Goal: Find contact information: Obtain details needed to contact an individual or organization

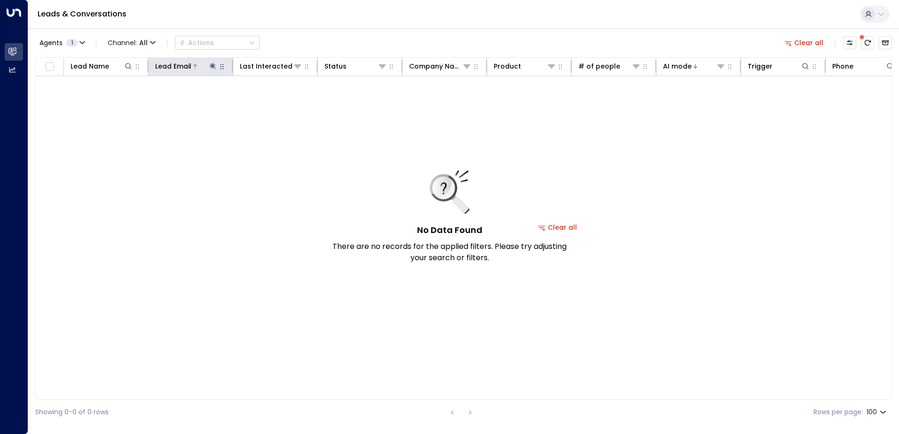
click at [211, 64] on icon at bounding box center [213, 67] width 8 height 8
click at [272, 99] on icon "button" at bounding box center [272, 100] width 6 height 6
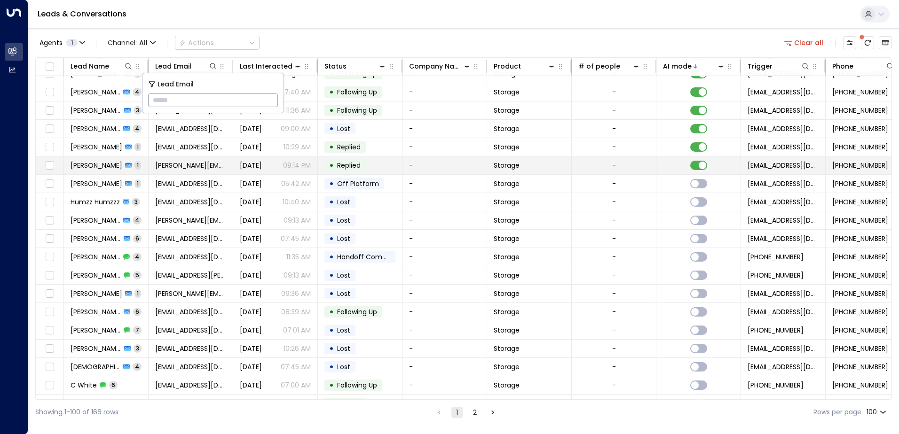
scroll to position [282, 0]
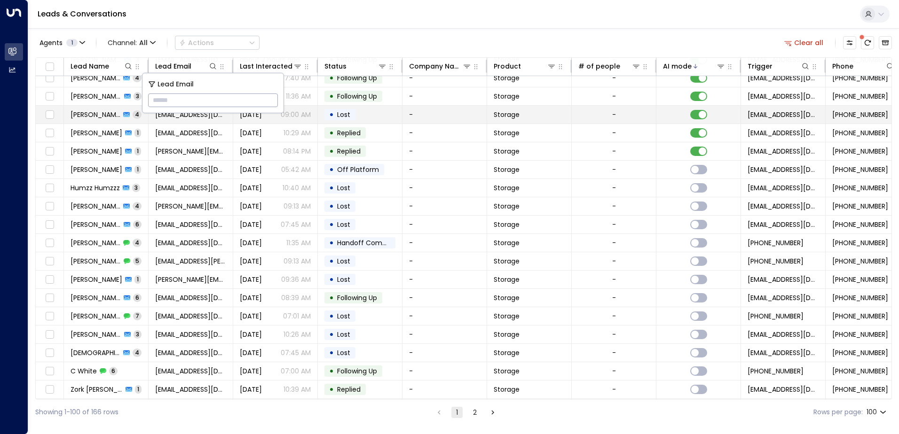
click at [103, 114] on span "[PERSON_NAME]" at bounding box center [96, 114] width 50 height 9
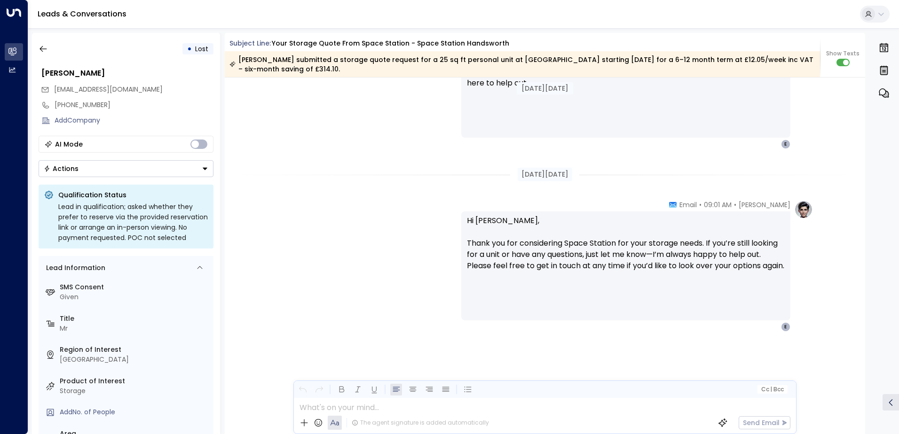
scroll to position [1109, 0]
click at [41, 47] on icon "button" at bounding box center [42, 49] width 7 height 6
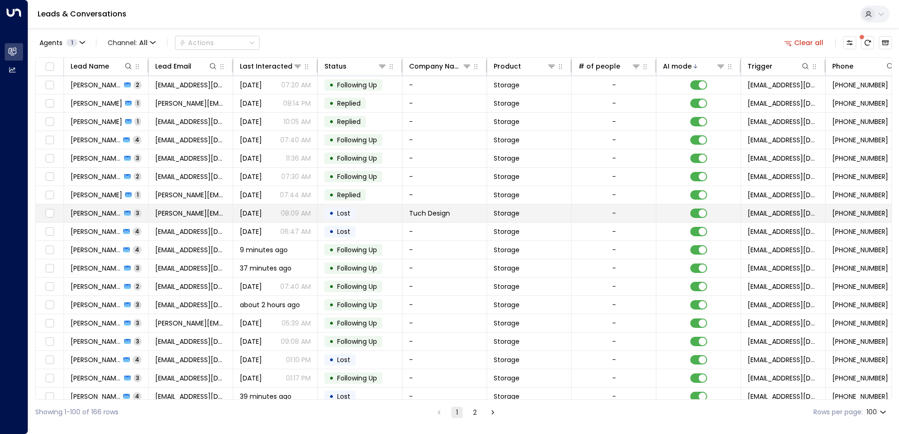
click at [380, 216] on td "• Lost" at bounding box center [360, 213] width 85 height 18
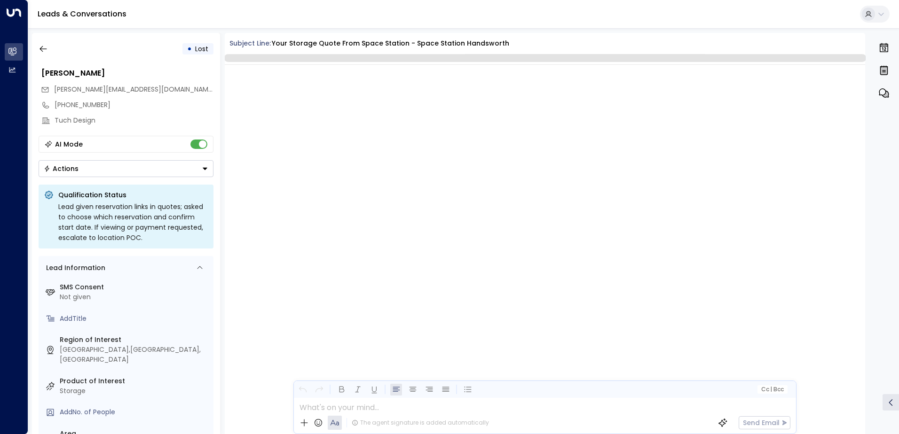
scroll to position [880, 0]
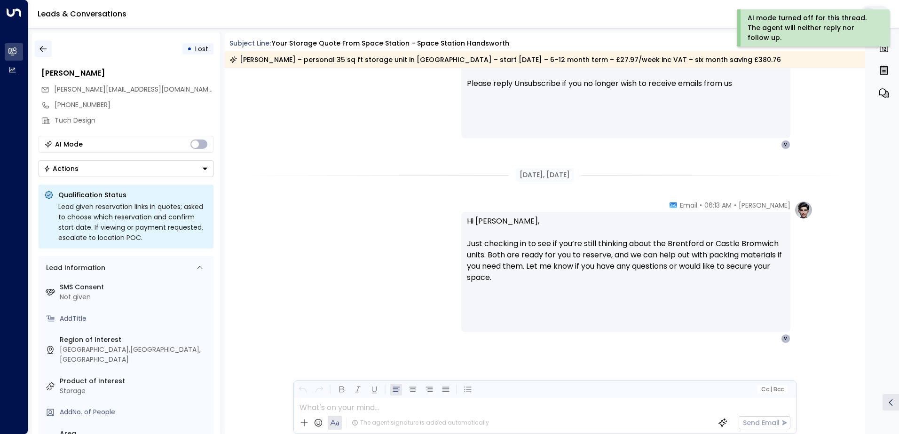
click at [45, 46] on icon "button" at bounding box center [43, 48] width 9 height 9
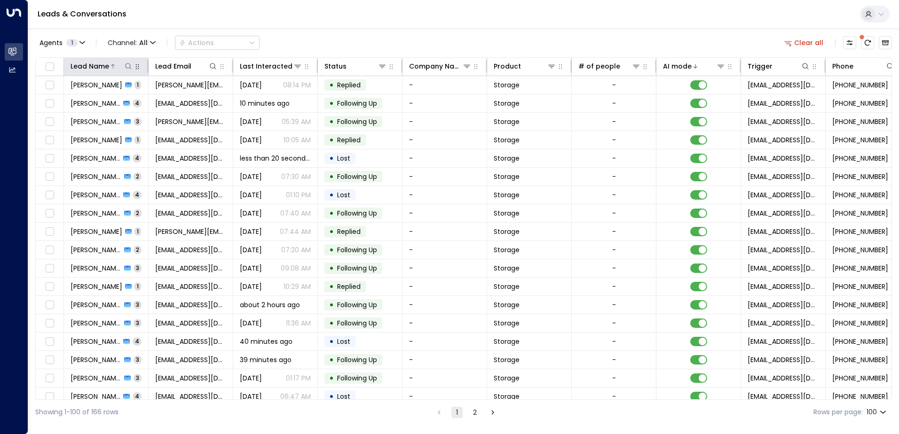
click at [128, 66] on icon at bounding box center [129, 67] width 8 height 8
click at [279, 23] on div "Leads & Conversations" at bounding box center [463, 14] width 870 height 29
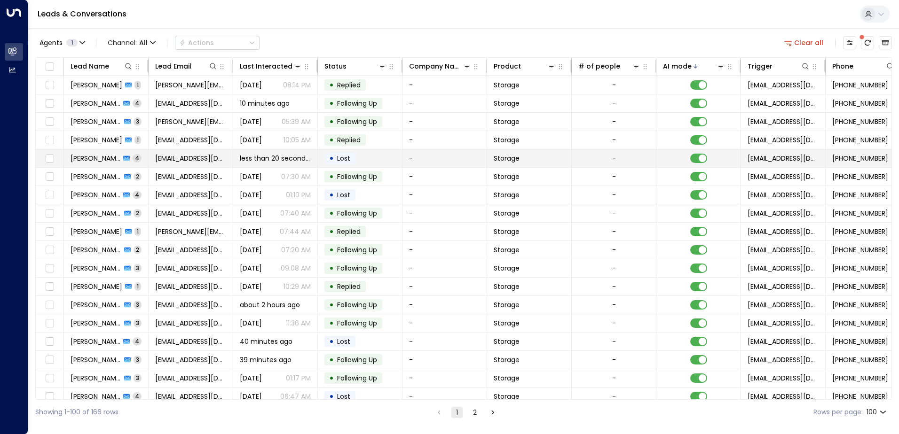
click at [133, 158] on span "4" at bounding box center [137, 158] width 9 height 8
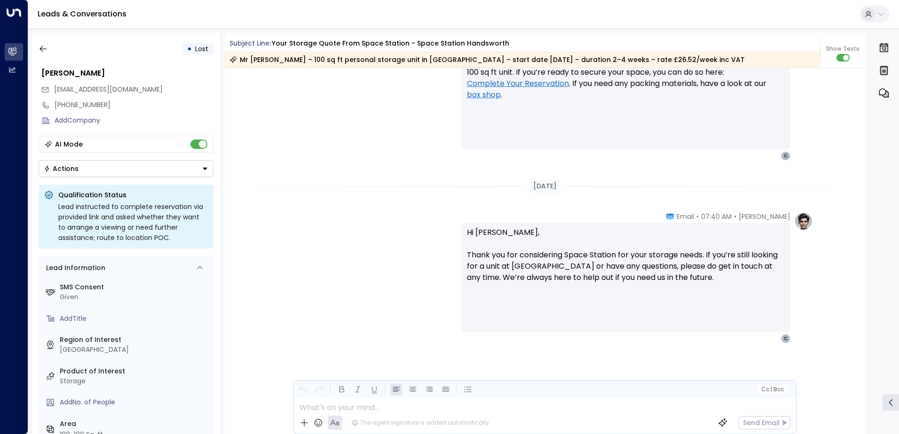
scroll to position [1000, 0]
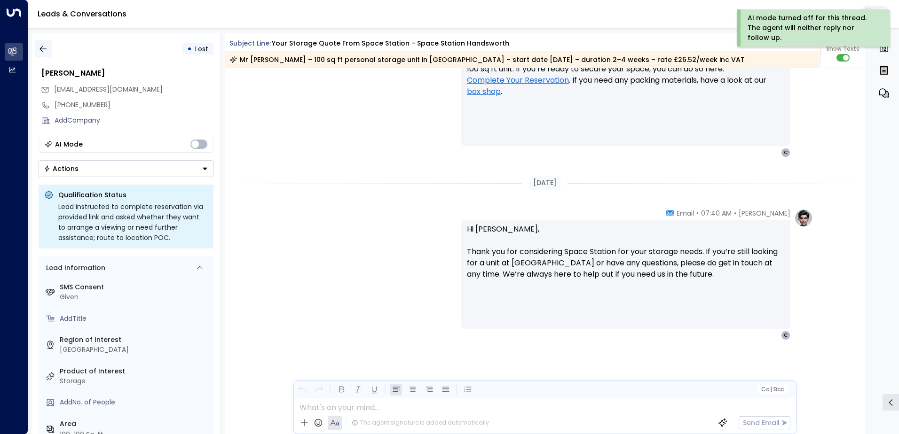
click at [41, 47] on icon "button" at bounding box center [43, 48] width 9 height 9
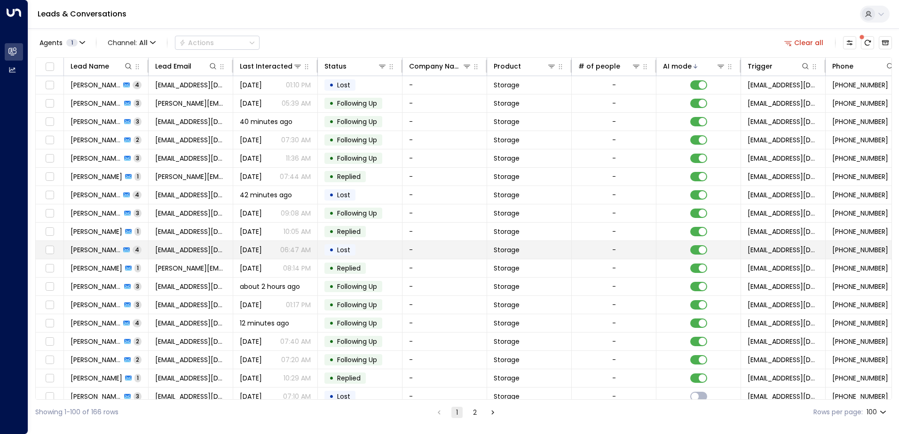
click at [149, 252] on td "[EMAIL_ADDRESS][DOMAIN_NAME]" at bounding box center [191, 250] width 85 height 18
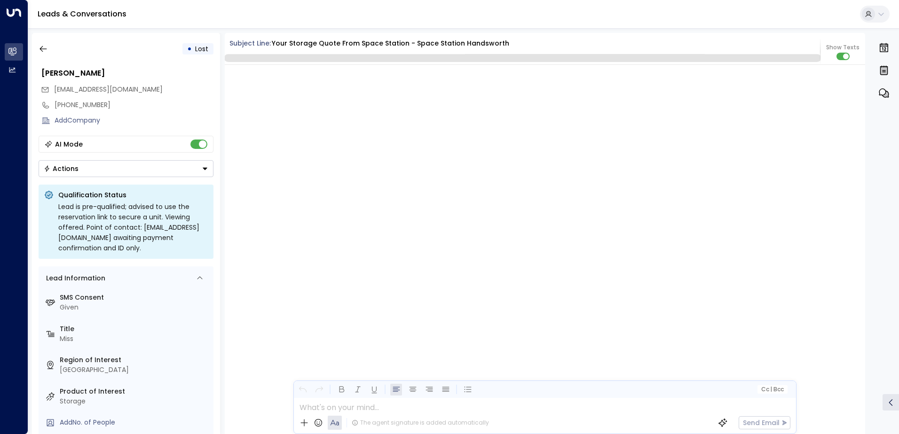
scroll to position [2011, 0]
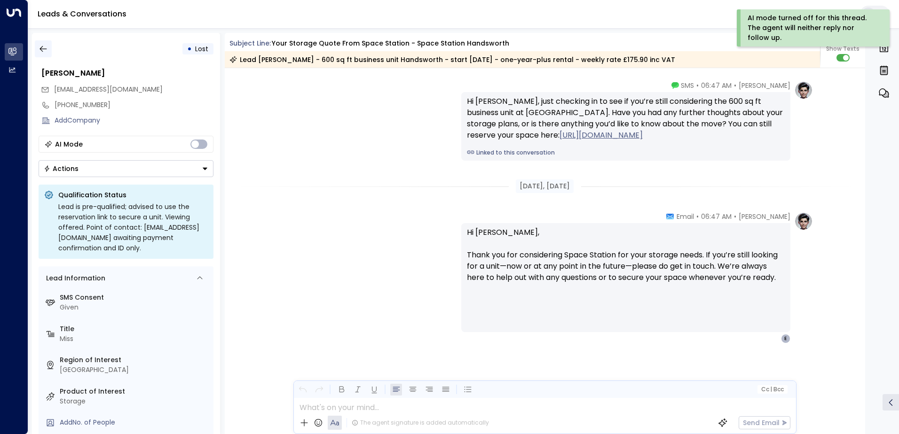
click at [46, 50] on icon "button" at bounding box center [43, 48] width 9 height 9
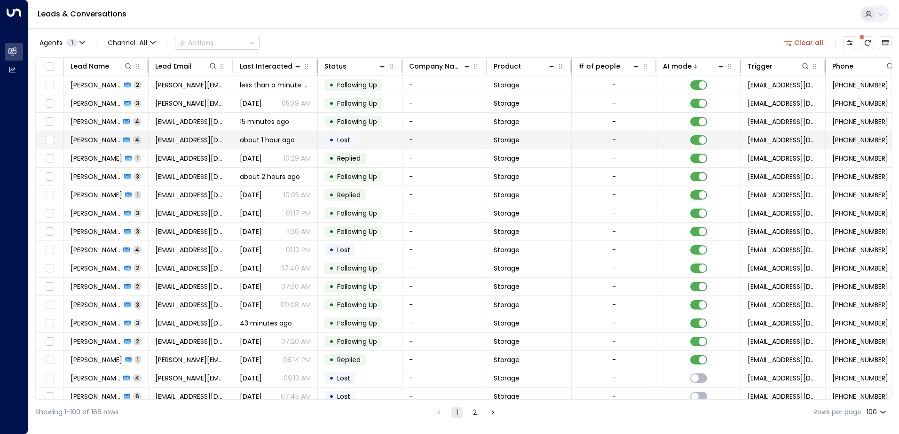
click at [226, 137] on td "[EMAIL_ADDRESS][DOMAIN_NAME]" at bounding box center [191, 140] width 85 height 18
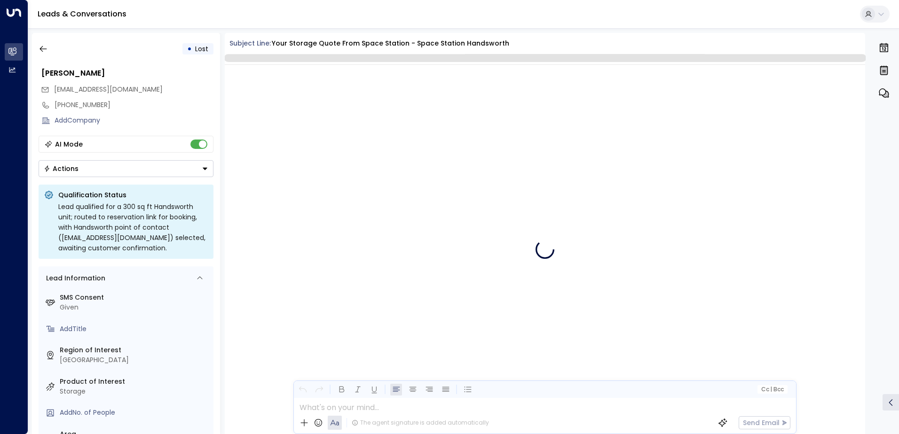
scroll to position [2058, 0]
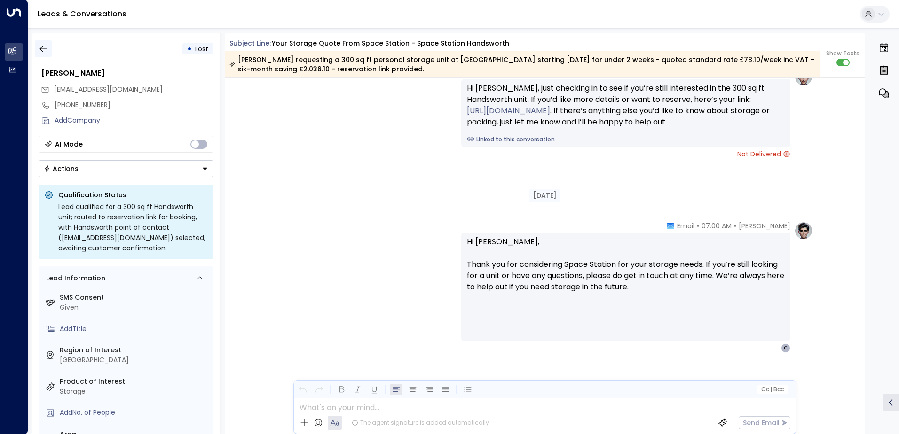
click at [44, 50] on icon "button" at bounding box center [43, 48] width 9 height 9
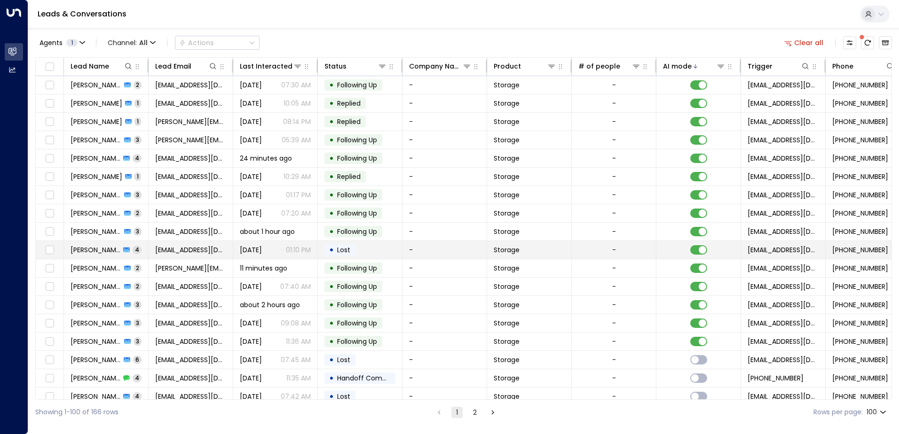
click at [425, 248] on td "-" at bounding box center [444, 250] width 85 height 18
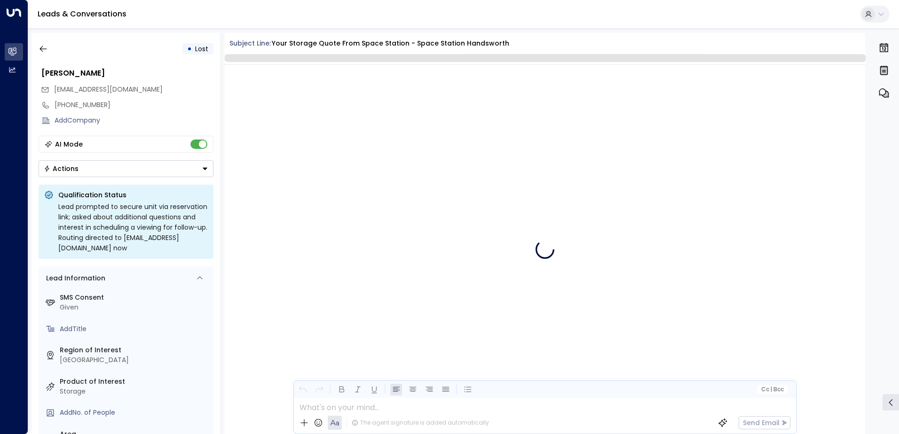
scroll to position [1932, 0]
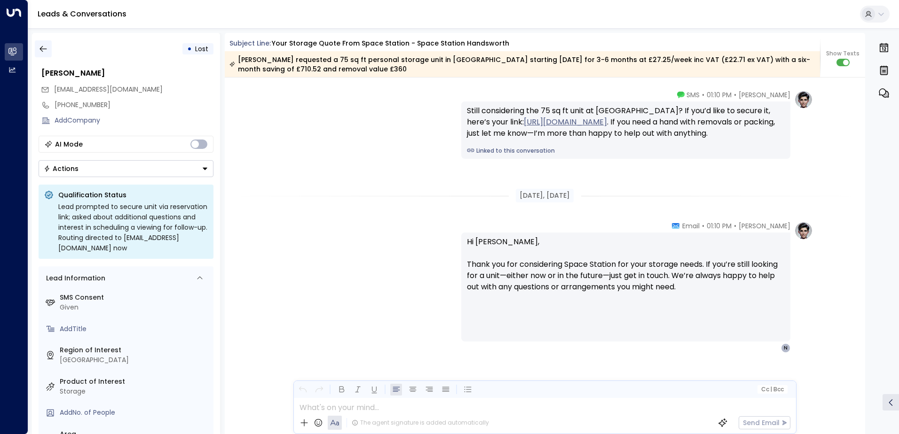
click at [43, 47] on icon "button" at bounding box center [43, 48] width 9 height 9
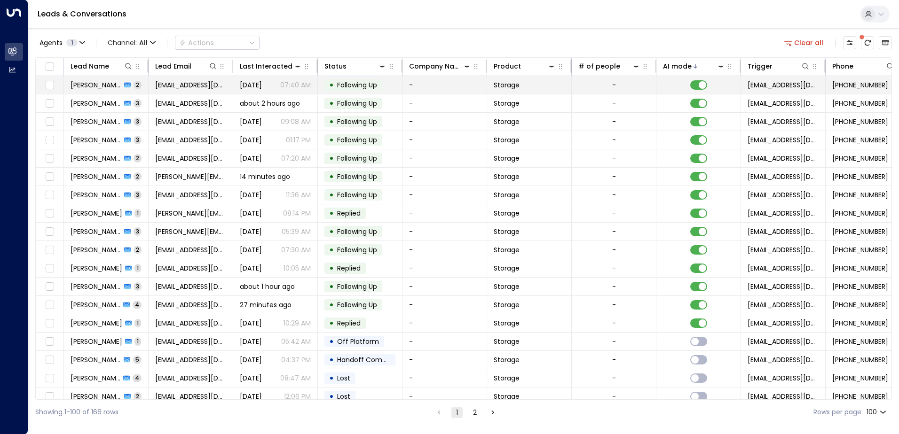
click at [148, 84] on td "[PERSON_NAME] 2" at bounding box center [106, 85] width 85 height 18
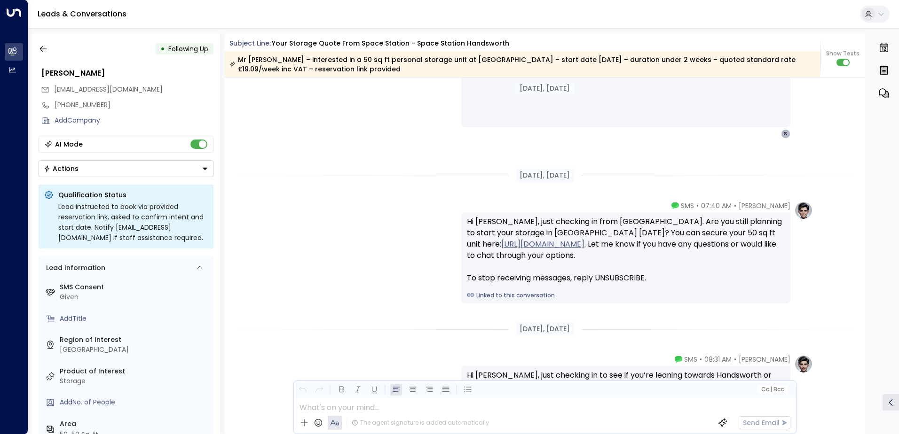
scroll to position [1040, 0]
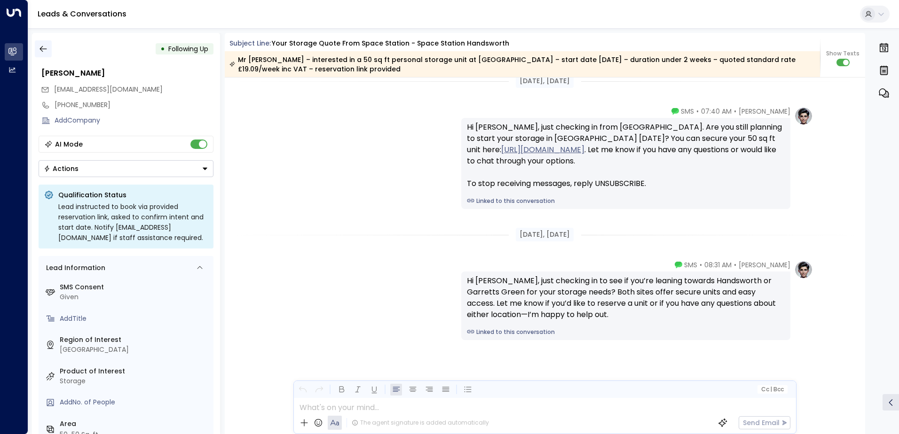
click at [46, 52] on icon "button" at bounding box center [43, 48] width 9 height 9
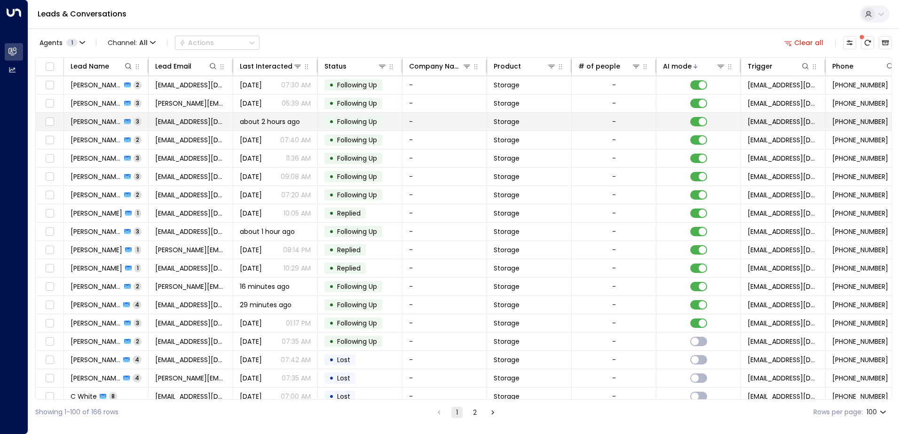
click at [145, 121] on td "[PERSON_NAME] 3" at bounding box center [106, 122] width 85 height 18
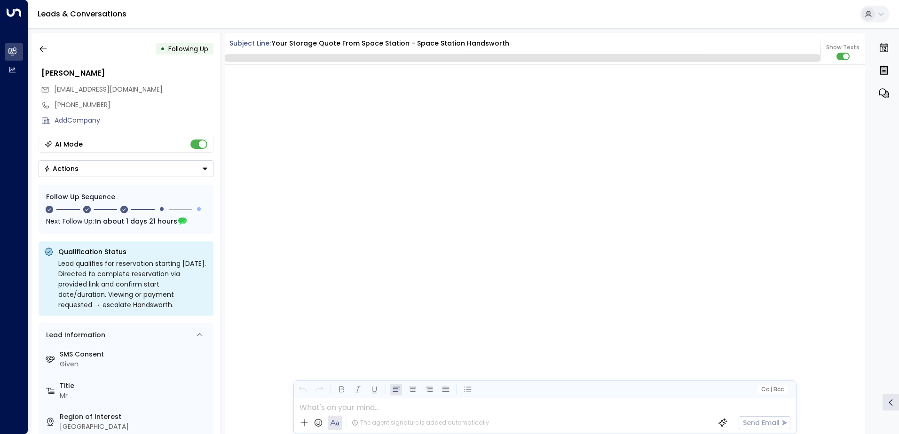
scroll to position [1081, 0]
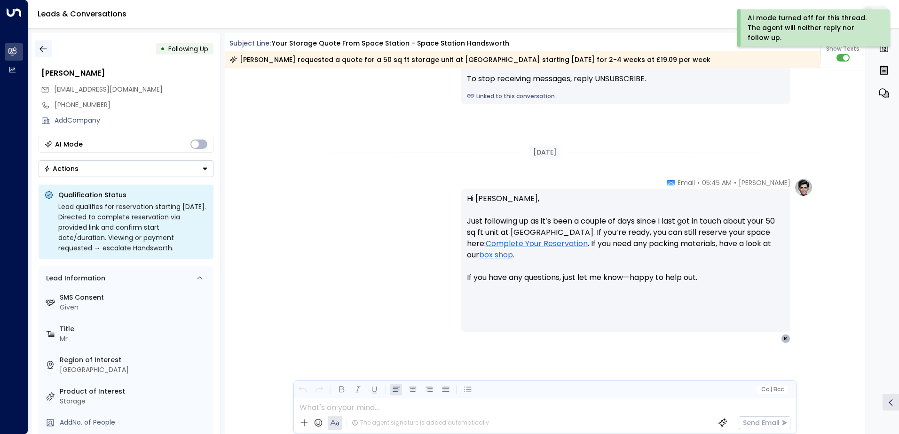
click at [45, 47] on icon "button" at bounding box center [43, 48] width 9 height 9
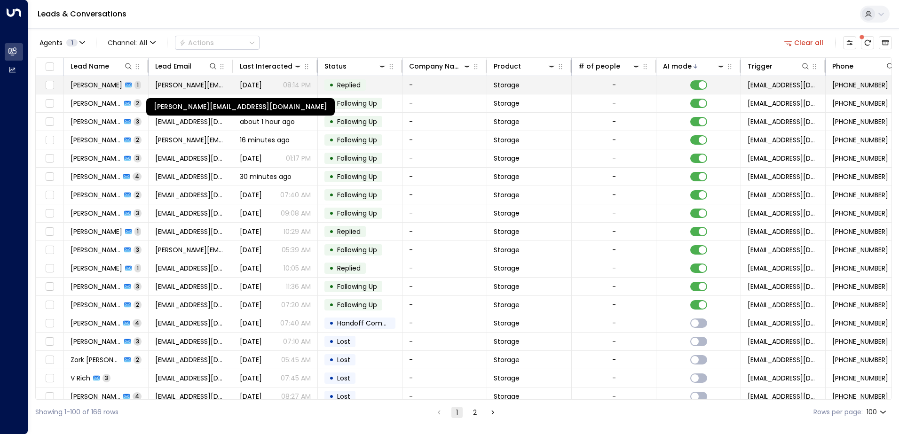
drag, startPoint x: 175, startPoint y: 83, endPoint x: 155, endPoint y: 89, distance: 21.1
click at [155, 89] on td "[PERSON_NAME][EMAIL_ADDRESS][DOMAIN_NAME]" at bounding box center [191, 85] width 85 height 18
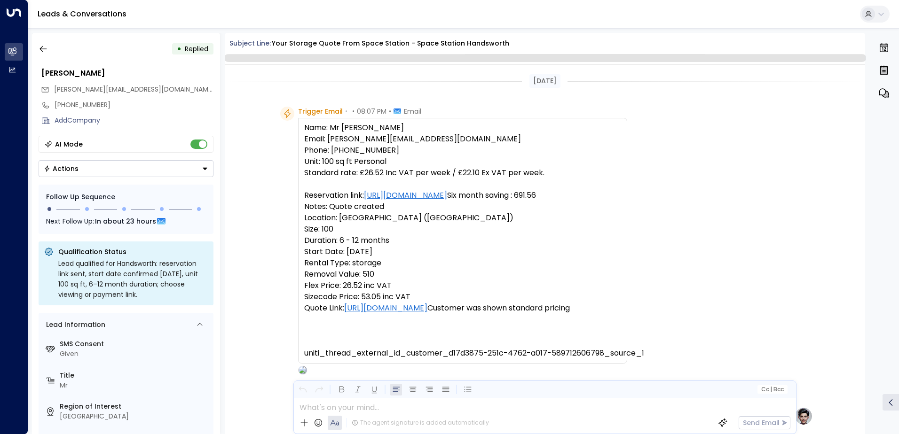
scroll to position [354, 0]
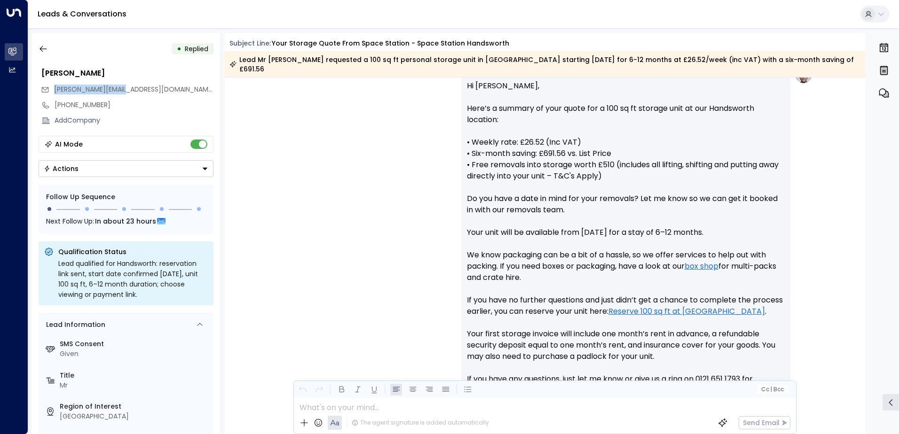
drag, startPoint x: 125, startPoint y: 89, endPoint x: 54, endPoint y: 92, distance: 71.5
click at [54, 92] on span "[PERSON_NAME][EMAIL_ADDRESS][DOMAIN_NAME]" at bounding box center [134, 89] width 160 height 9
copy span "[PERSON_NAME][EMAIL_ADDRESS][DOMAIN_NAME]"
click at [39, 49] on icon "button" at bounding box center [42, 49] width 7 height 6
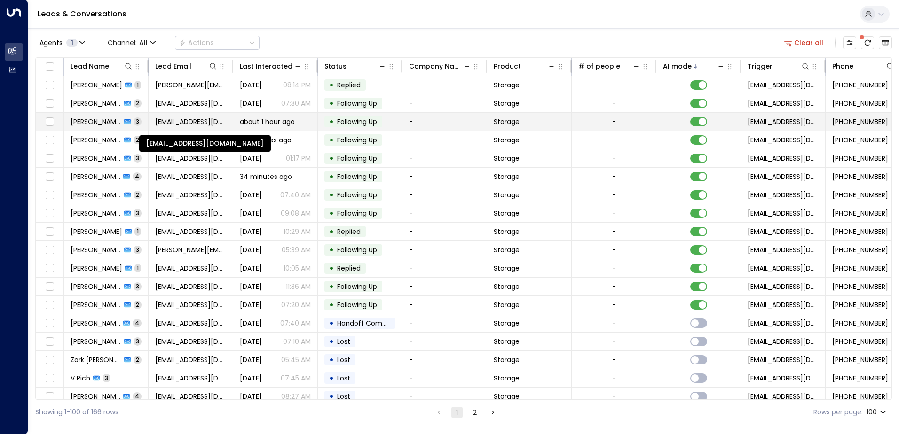
drag, startPoint x: 188, startPoint y: 119, endPoint x: 162, endPoint y: 122, distance: 26.0
click at [162, 122] on span "[EMAIL_ADDRESS][DOMAIN_NAME]" at bounding box center [190, 121] width 71 height 9
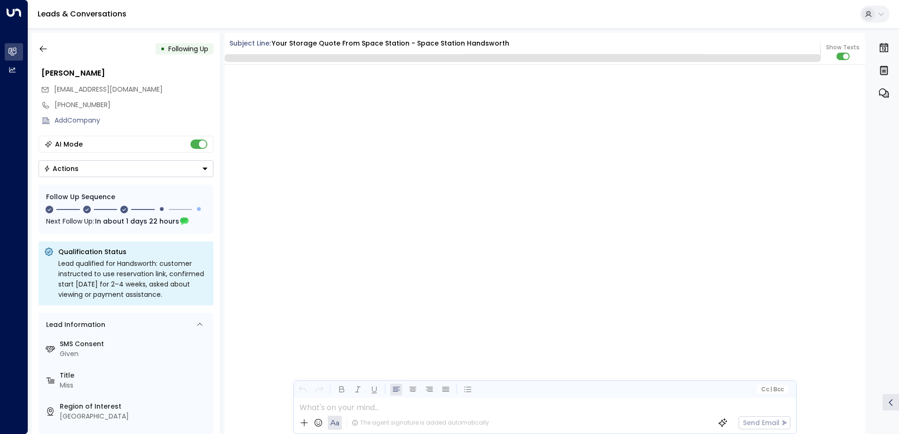
scroll to position [1035, 0]
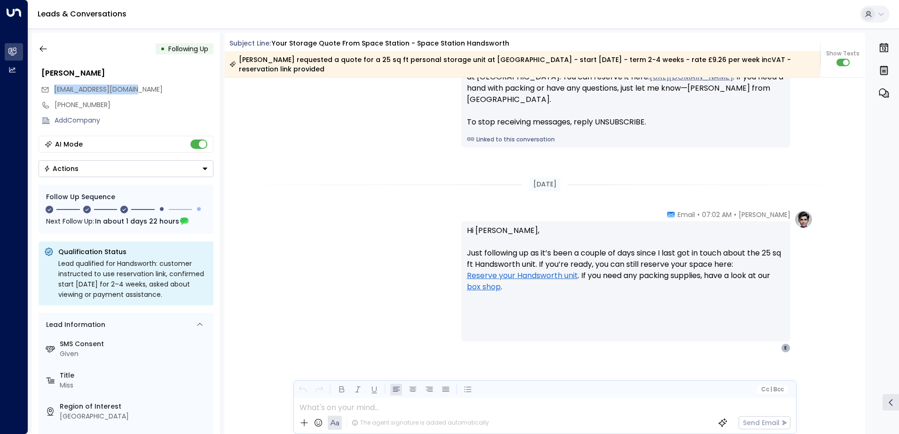
drag, startPoint x: 149, startPoint y: 91, endPoint x: 55, endPoint y: 93, distance: 95.0
click at [55, 93] on div "[EMAIL_ADDRESS][DOMAIN_NAME]" at bounding box center [127, 90] width 172 height 16
drag, startPoint x: 55, startPoint y: 93, endPoint x: 95, endPoint y: 89, distance: 40.6
copy span "[EMAIL_ADDRESS][DOMAIN_NAME]"
click at [43, 49] on icon "button" at bounding box center [43, 48] width 9 height 9
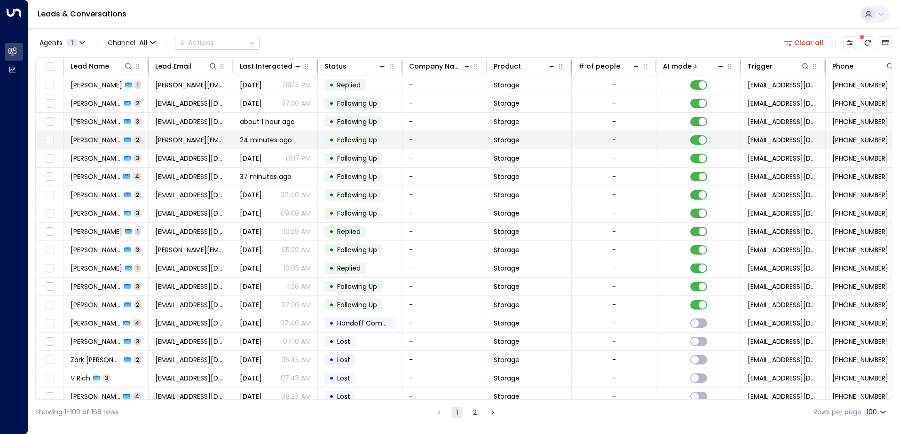
click at [146, 142] on td "[PERSON_NAME] 2" at bounding box center [106, 140] width 85 height 18
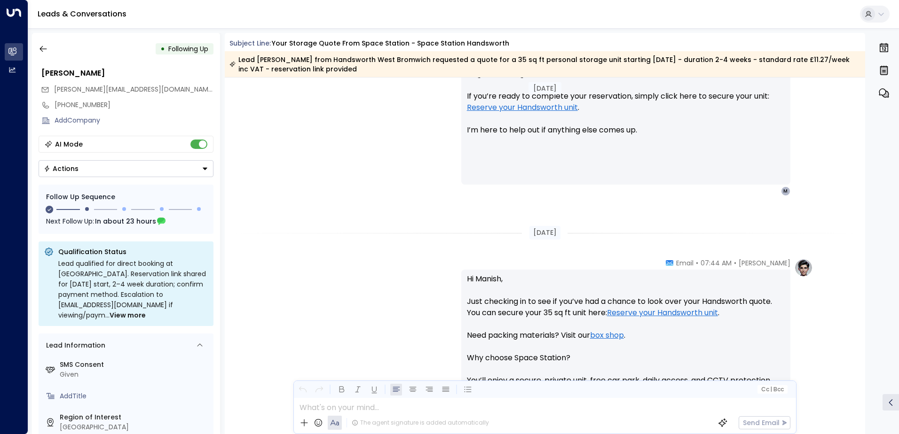
scroll to position [682, 0]
drag, startPoint x: 158, startPoint y: 88, endPoint x: 52, endPoint y: 93, distance: 106.3
click at [52, 93] on div "[PERSON_NAME][EMAIL_ADDRESS][DOMAIN_NAME]" at bounding box center [127, 90] width 172 height 16
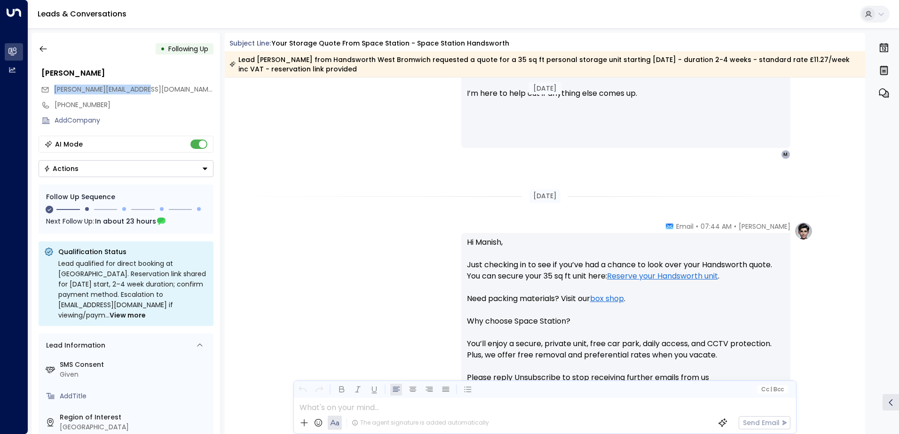
scroll to position [823, 0]
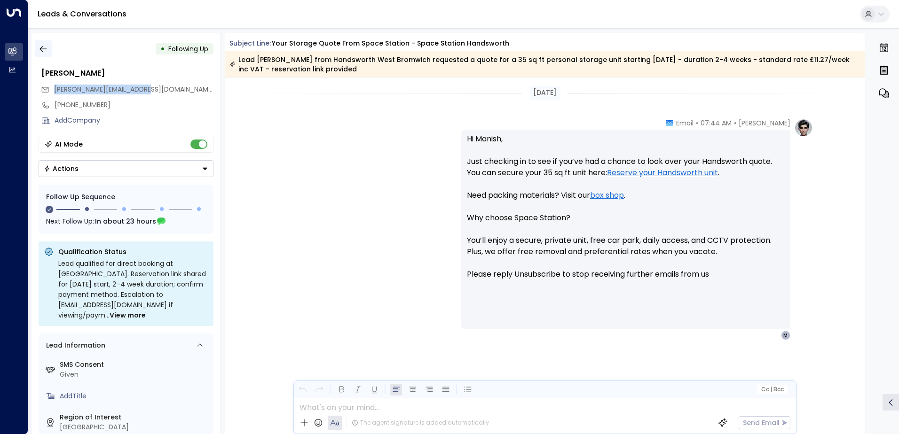
click at [47, 47] on icon "button" at bounding box center [43, 48] width 9 height 9
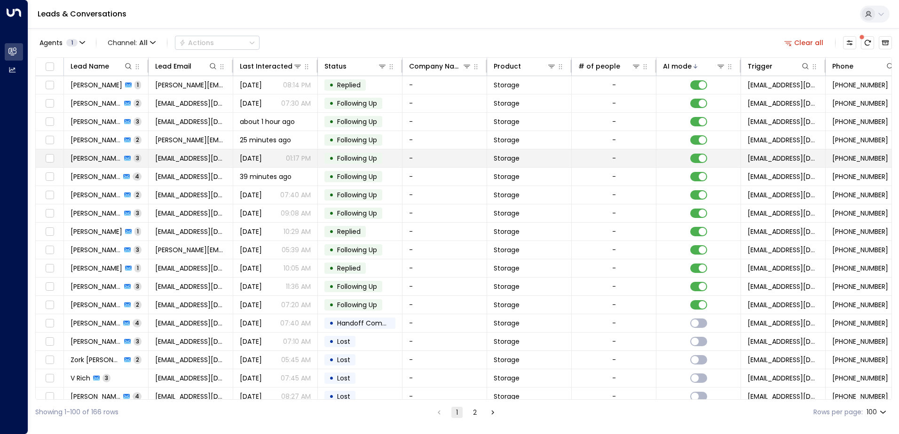
click at [147, 160] on td "[PERSON_NAME] S 3" at bounding box center [106, 158] width 85 height 18
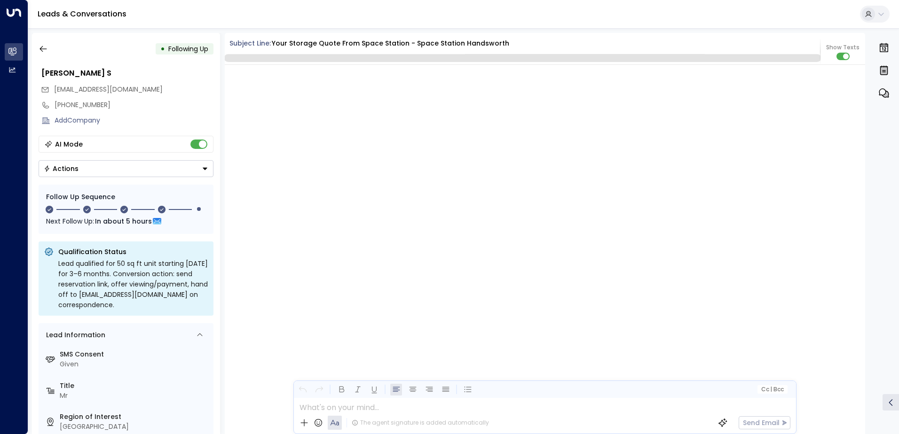
scroll to position [1324, 0]
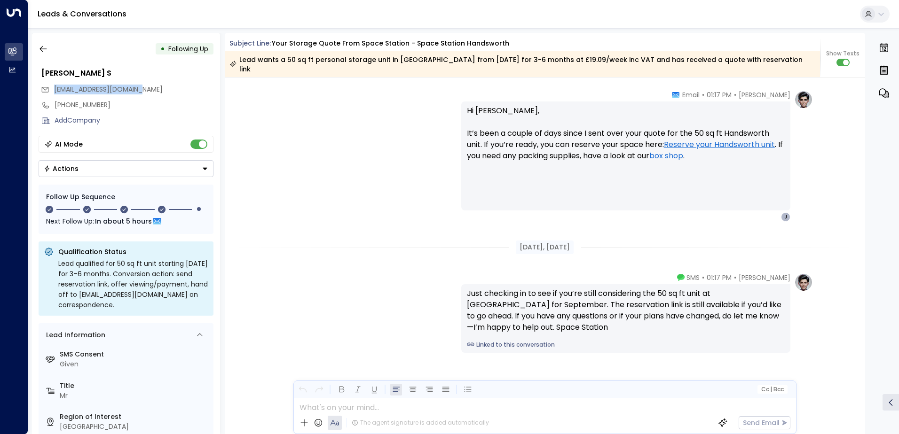
drag, startPoint x: 137, startPoint y: 86, endPoint x: 52, endPoint y: 93, distance: 84.8
click at [52, 93] on div "[EMAIL_ADDRESS][DOMAIN_NAME]" at bounding box center [127, 90] width 172 height 16
drag, startPoint x: 52, startPoint y: 93, endPoint x: 63, endPoint y: 90, distance: 10.7
copy span "[EMAIL_ADDRESS][DOMAIN_NAME]"
click at [45, 49] on icon "button" at bounding box center [43, 48] width 9 height 9
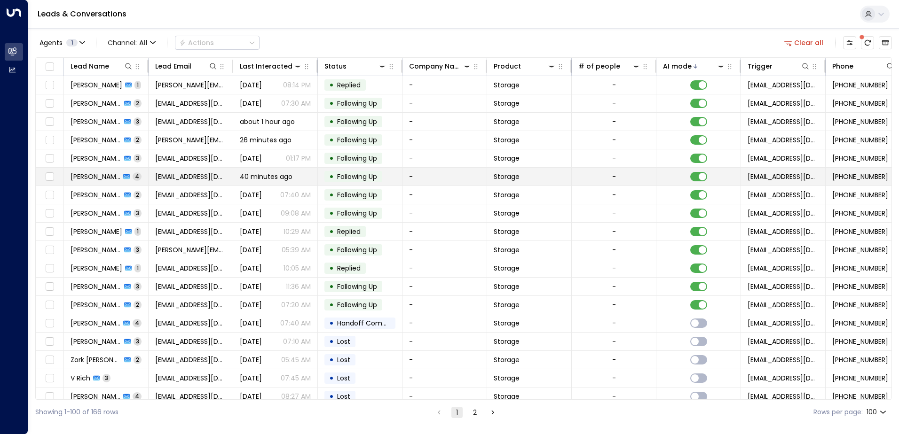
click at [141, 177] on td "[PERSON_NAME] 4" at bounding box center [106, 177] width 85 height 18
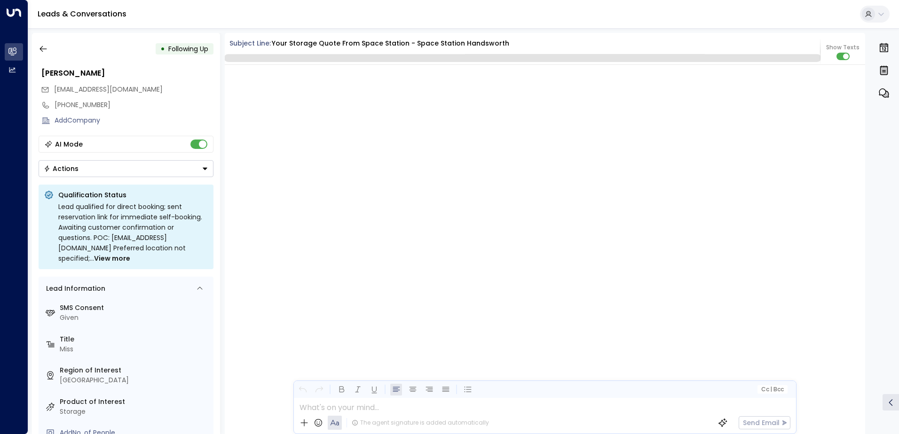
scroll to position [1955, 0]
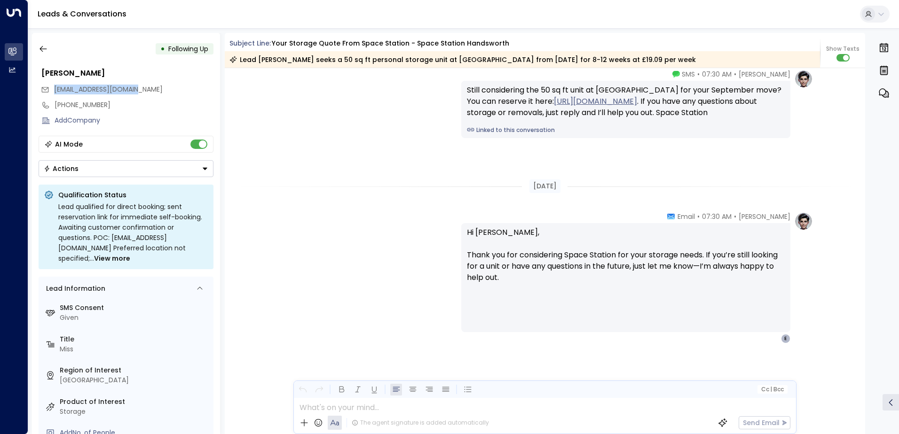
drag, startPoint x: 144, startPoint y: 84, endPoint x: 54, endPoint y: 93, distance: 90.6
click at [54, 93] on div "[EMAIL_ADDRESS][DOMAIN_NAME]" at bounding box center [127, 90] width 172 height 16
drag, startPoint x: 54, startPoint y: 93, endPoint x: 62, endPoint y: 89, distance: 8.6
copy span "[EMAIL_ADDRESS][DOMAIN_NAME]"
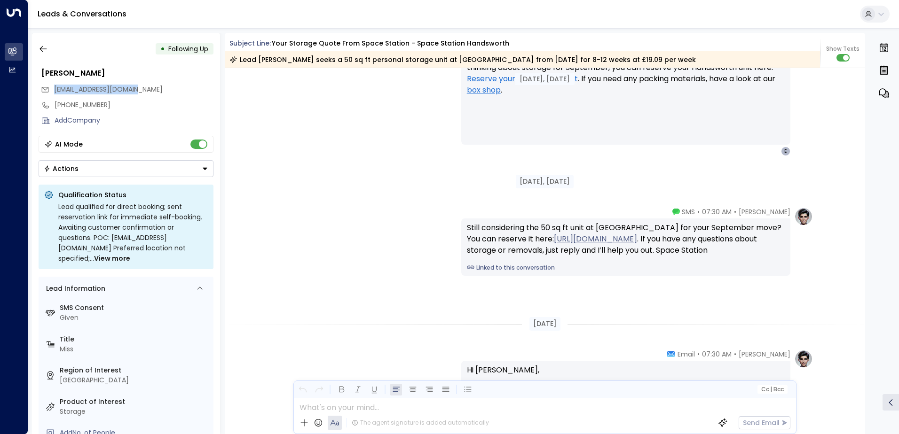
scroll to position [1430, 0]
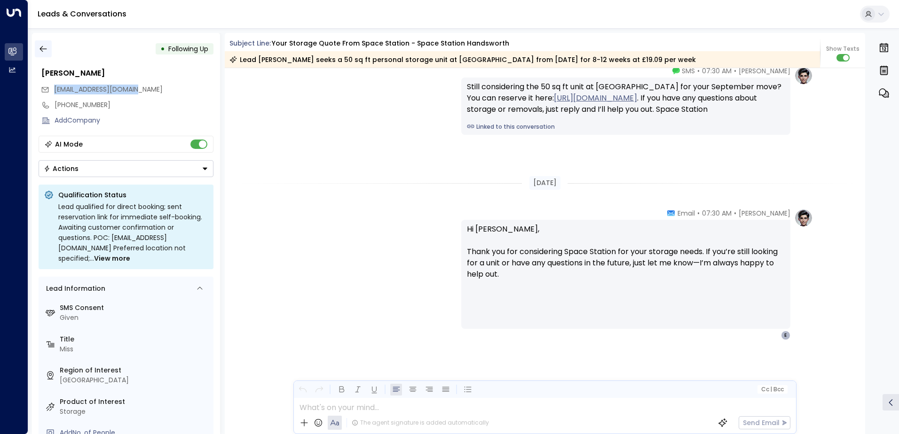
click at [45, 48] on icon "button" at bounding box center [43, 48] width 9 height 9
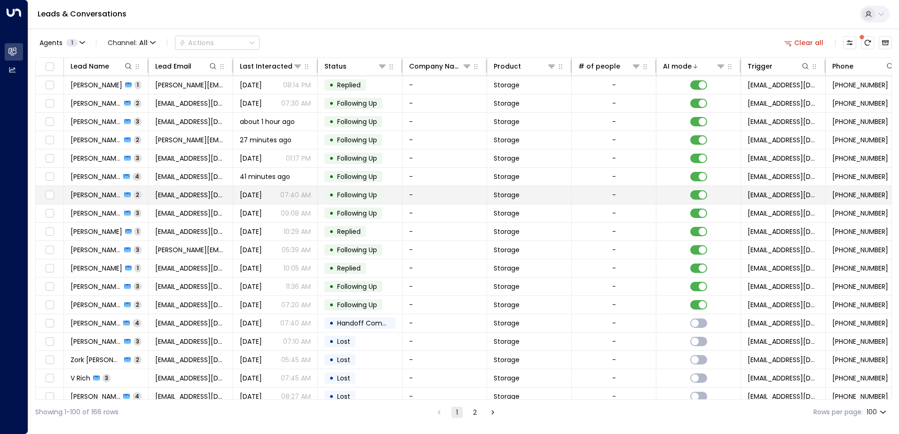
click at [142, 196] on td "[PERSON_NAME] 2" at bounding box center [106, 195] width 85 height 18
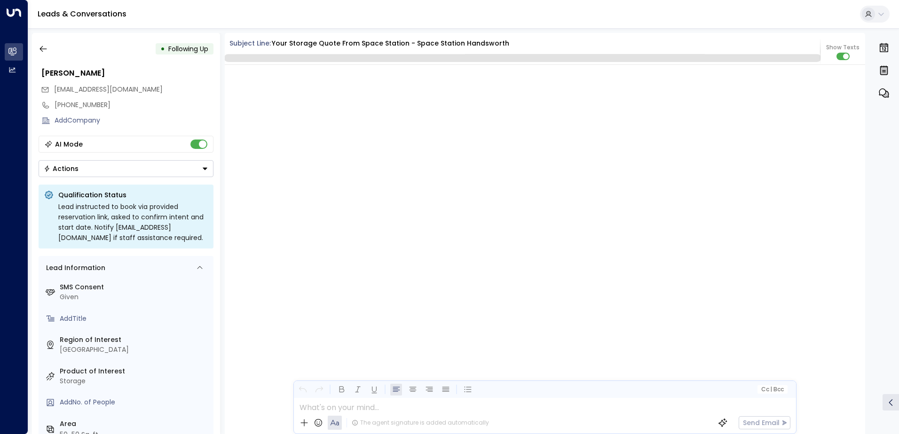
scroll to position [1027, 0]
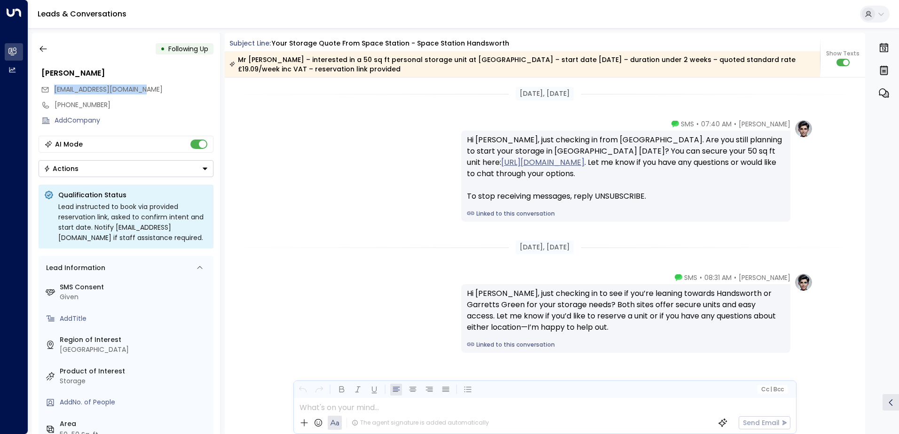
drag, startPoint x: 155, startPoint y: 89, endPoint x: 50, endPoint y: 93, distance: 105.3
click at [50, 93] on div "[EMAIL_ADDRESS][DOMAIN_NAME]" at bounding box center [127, 90] width 172 height 16
drag, startPoint x: 50, startPoint y: 93, endPoint x: 80, endPoint y: 89, distance: 30.3
copy span "[EMAIL_ADDRESS][DOMAIN_NAME]"
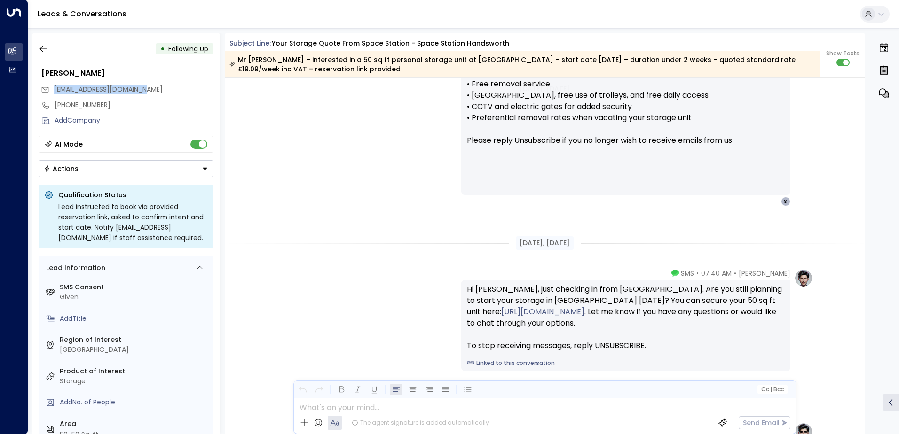
scroll to position [1040, 0]
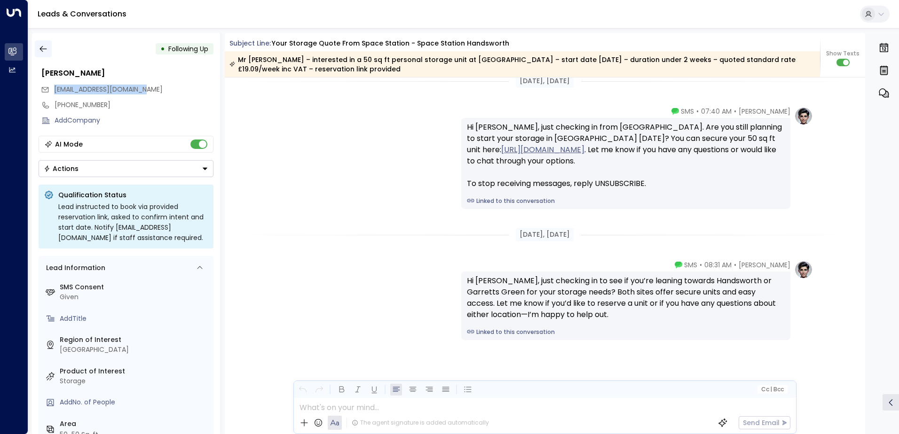
click at [41, 46] on icon "button" at bounding box center [43, 48] width 9 height 9
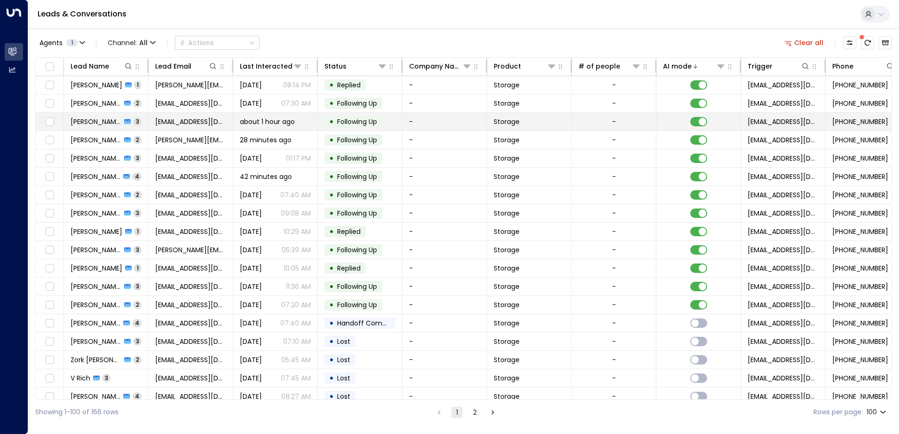
click at [145, 124] on td "[PERSON_NAME] 3" at bounding box center [106, 122] width 85 height 18
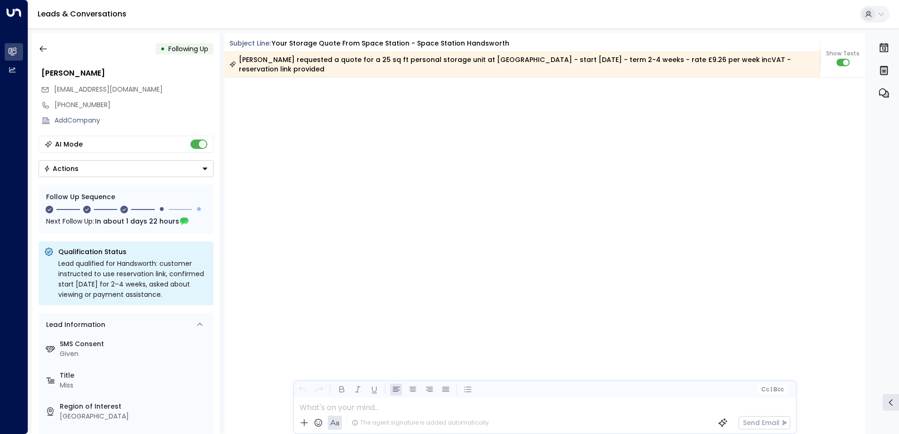
scroll to position [1046, 0]
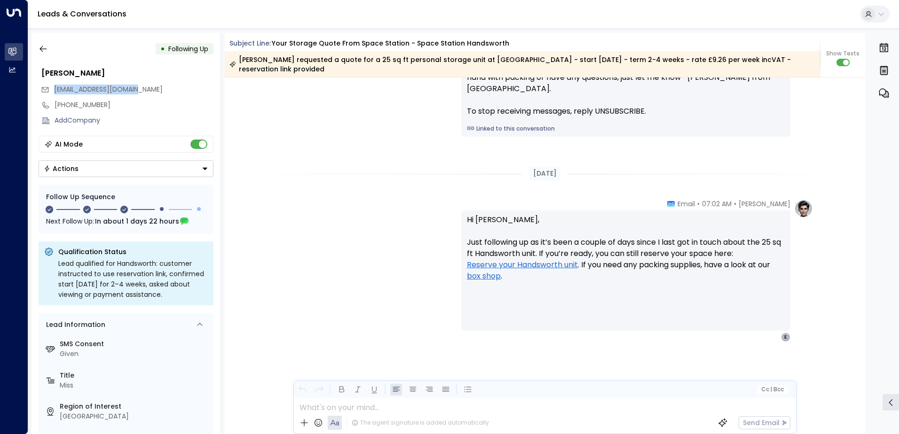
drag, startPoint x: 143, startPoint y: 91, endPoint x: 52, endPoint y: 97, distance: 91.4
click at [52, 97] on div "[EMAIL_ADDRESS][DOMAIN_NAME]" at bounding box center [127, 90] width 172 height 16
drag, startPoint x: 52, startPoint y: 97, endPoint x: 90, endPoint y: 90, distance: 38.6
copy span "[EMAIL_ADDRESS][DOMAIN_NAME]"
